Goal: Information Seeking & Learning: Understand process/instructions

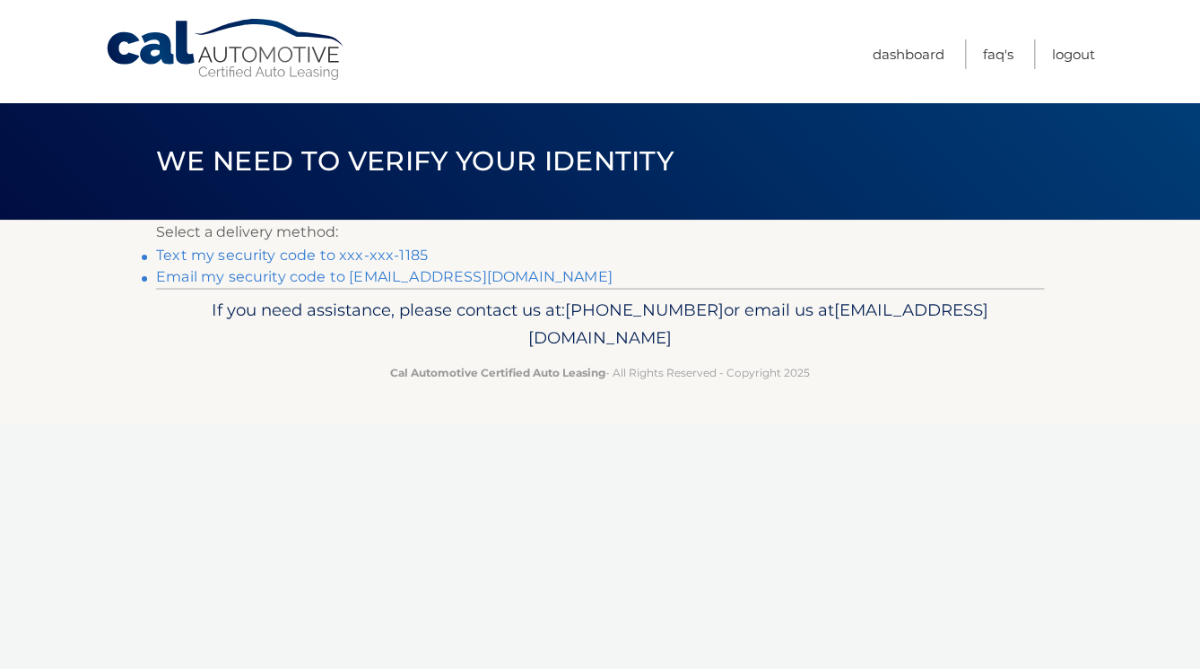
click at [282, 254] on link "Text my security code to xxx-xxx-1185" at bounding box center [292, 255] width 272 height 17
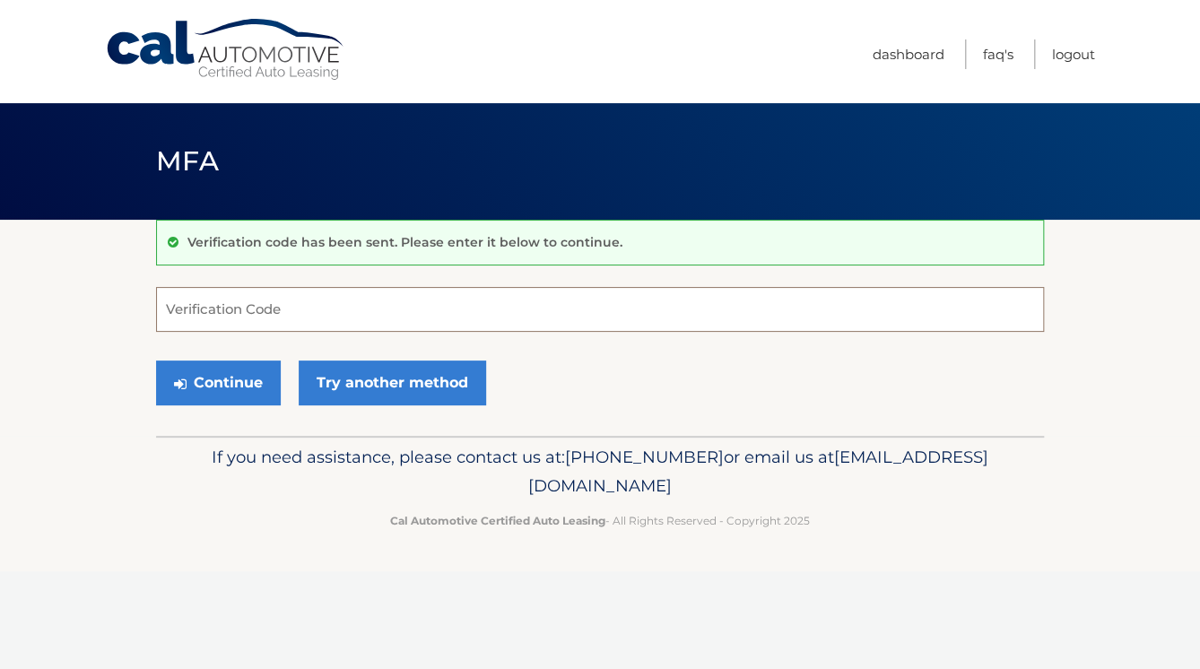
click at [291, 308] on input "Verification Code" at bounding box center [600, 309] width 888 height 45
type input "841885"
click at [196, 384] on button "Continue" at bounding box center [218, 382] width 125 height 45
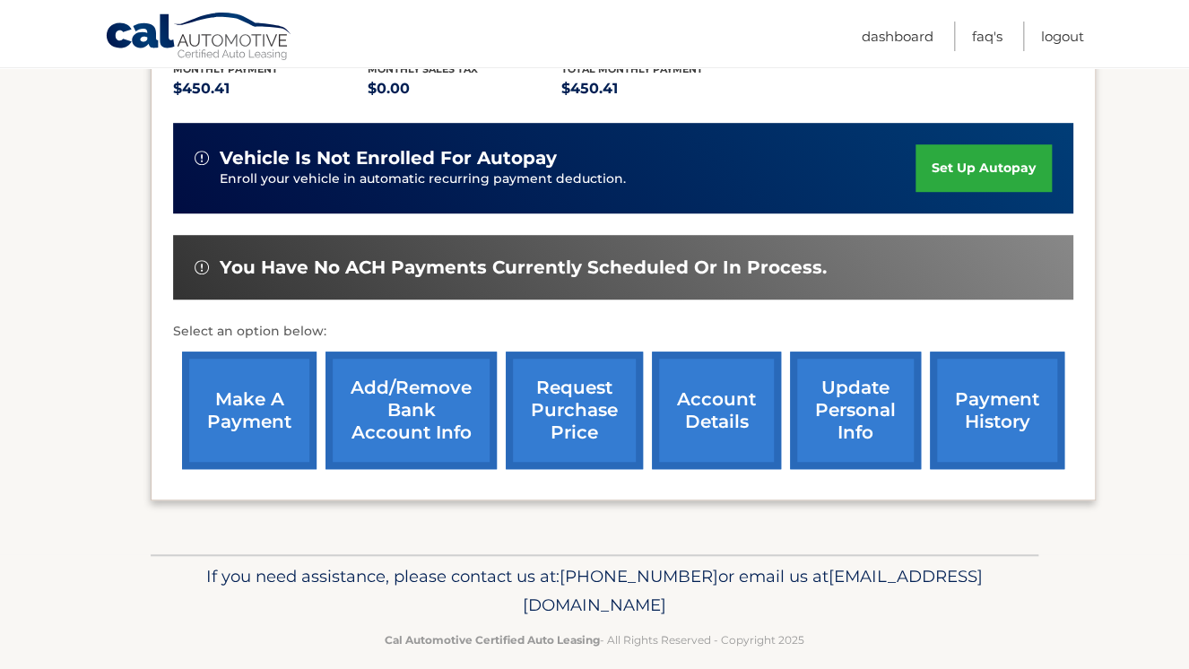
scroll to position [416, 0]
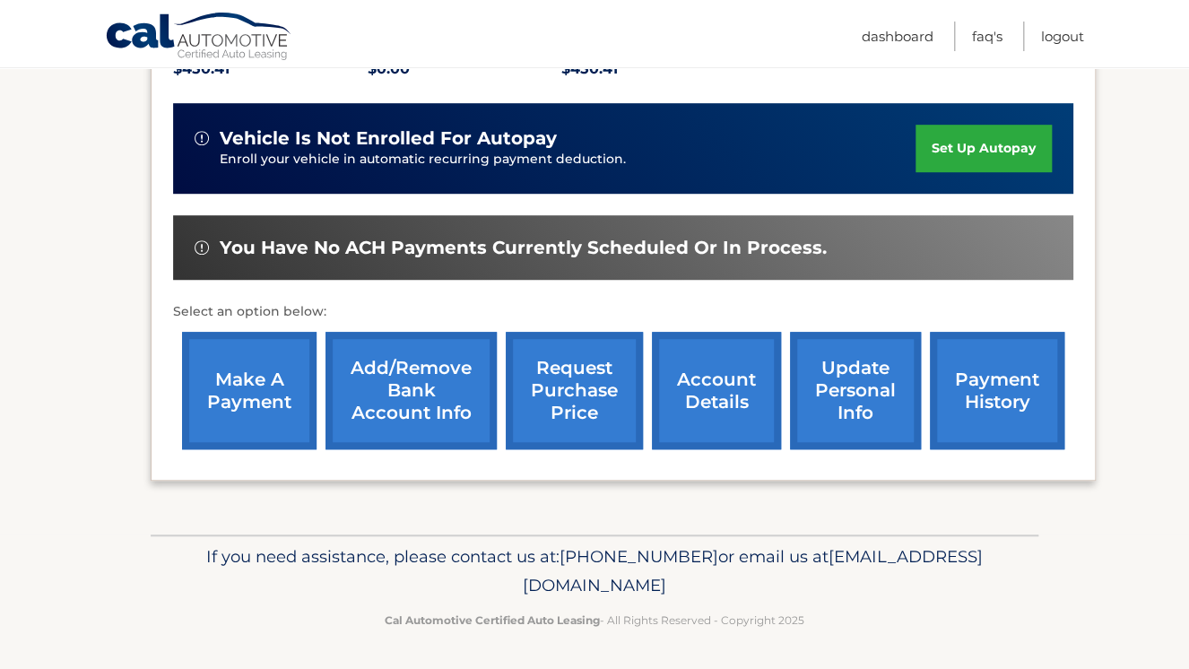
click at [585, 377] on link "request purchase price" at bounding box center [574, 390] width 137 height 117
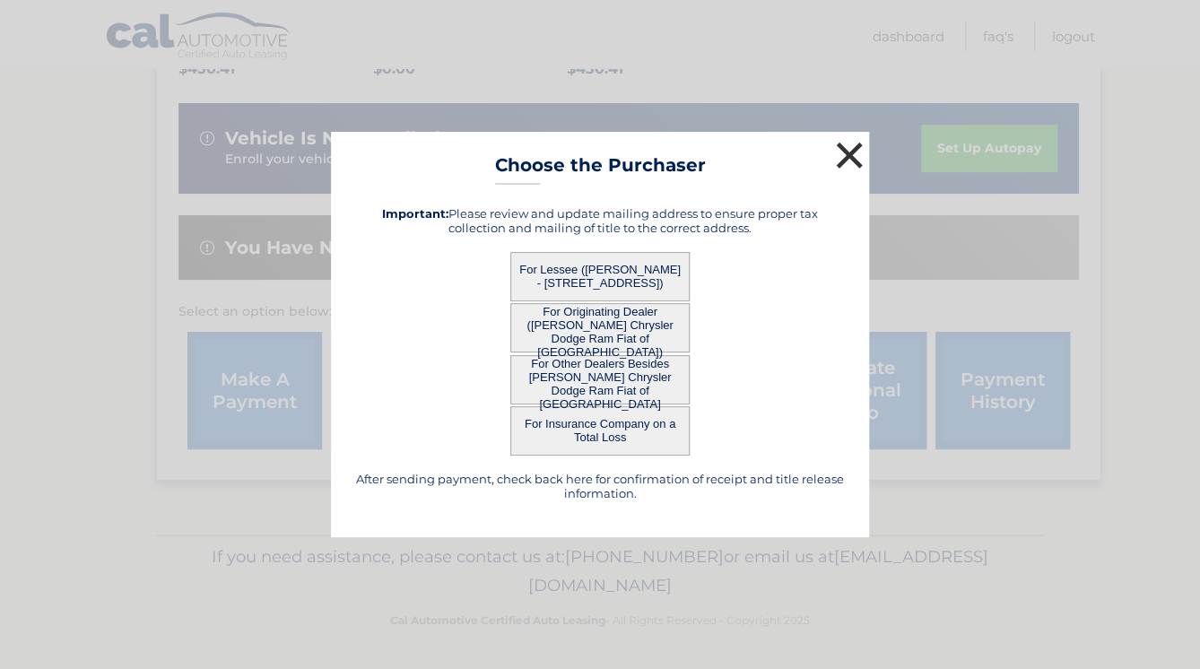
click at [847, 148] on button "×" at bounding box center [849, 155] width 36 height 36
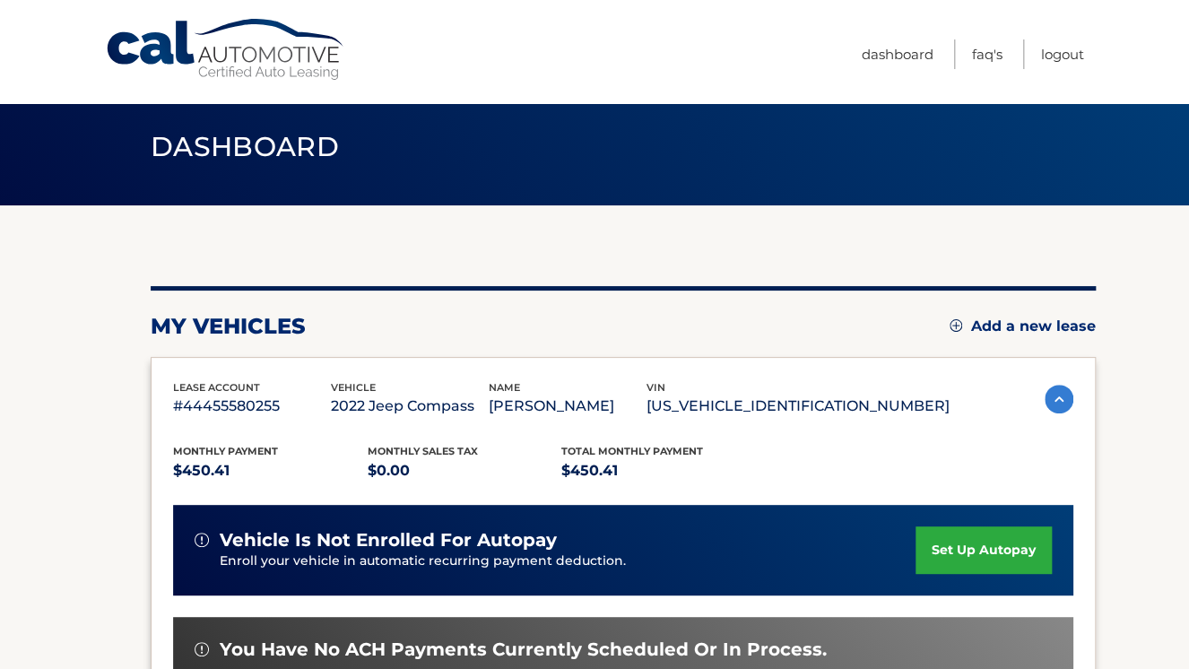
scroll to position [0, 0]
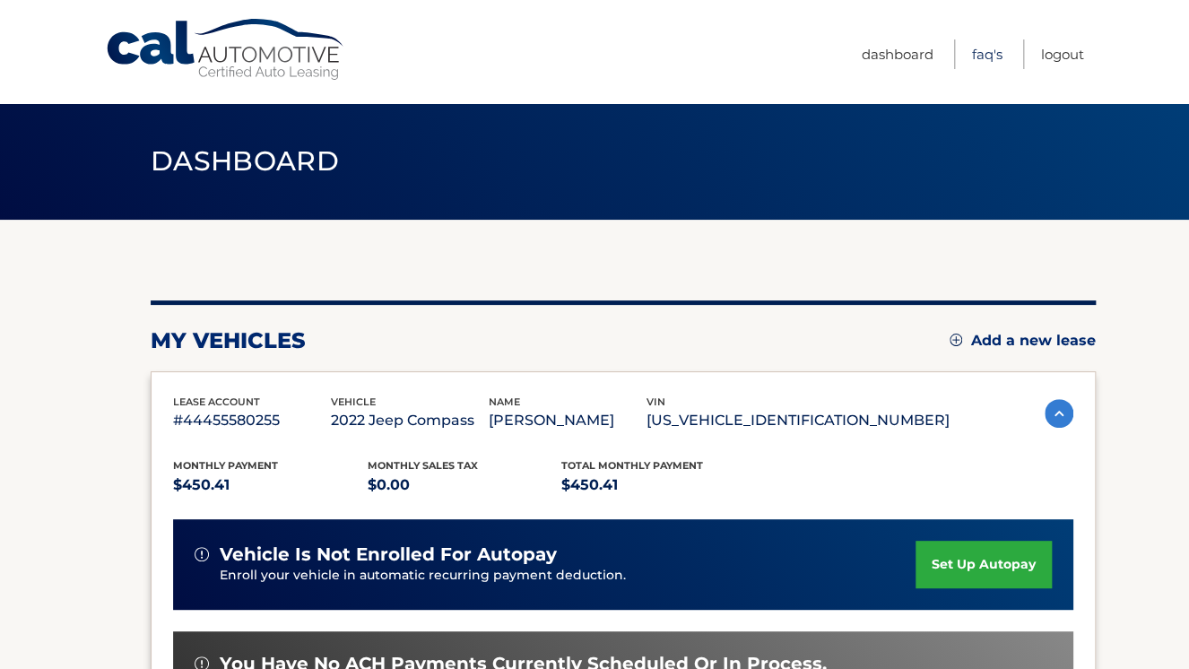
click at [990, 48] on link "FAQ's" at bounding box center [987, 54] width 30 height 30
click at [979, 50] on link "FAQ's" at bounding box center [987, 54] width 30 height 30
